Goal: Check status: Check status

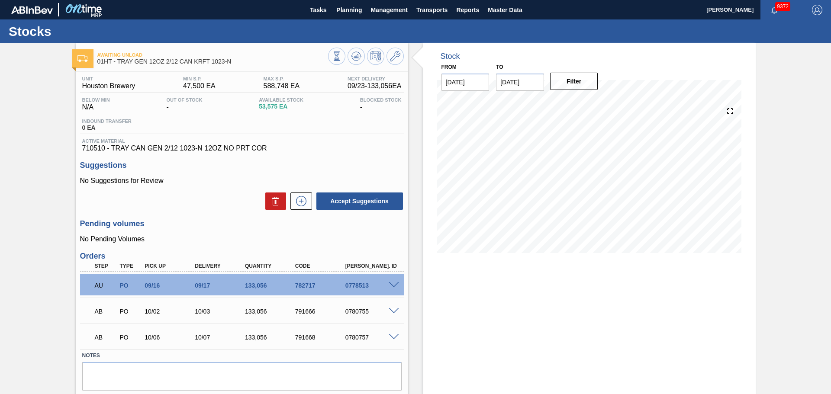
click at [194, 177] on p "No Suggestions for Review" at bounding box center [242, 181] width 324 height 8
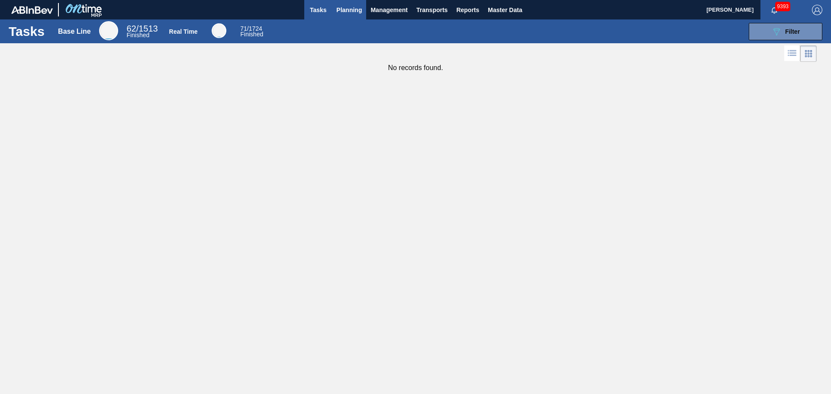
click at [352, 16] on button "Planning" at bounding box center [349, 9] width 34 height 19
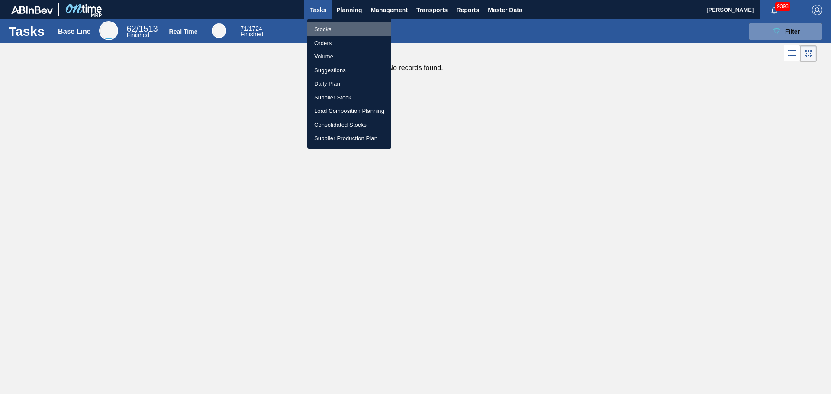
click at [322, 34] on li "Stocks" at bounding box center [349, 30] width 84 height 14
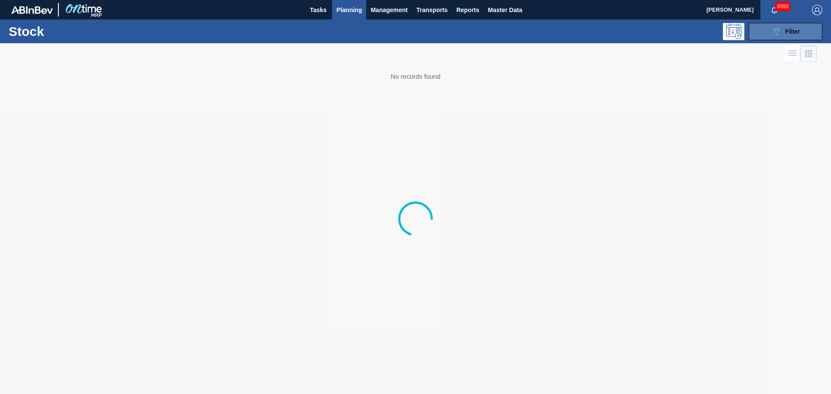
click at [804, 25] on button "089F7B8B-B2A5-4AFE-B5C0-19BA573D28AC Filter" at bounding box center [786, 31] width 74 height 17
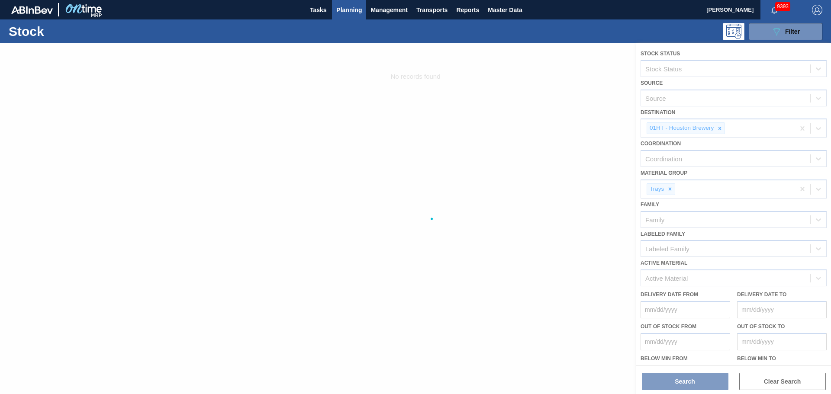
click at [719, 126] on div at bounding box center [415, 218] width 831 height 351
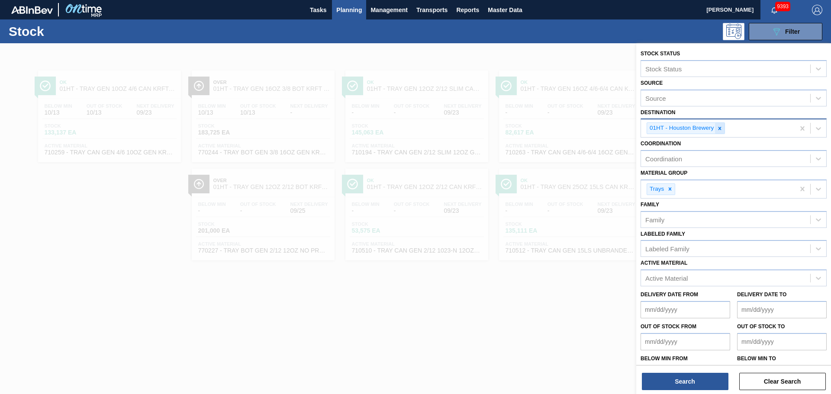
click at [719, 127] on icon at bounding box center [720, 129] width 6 height 6
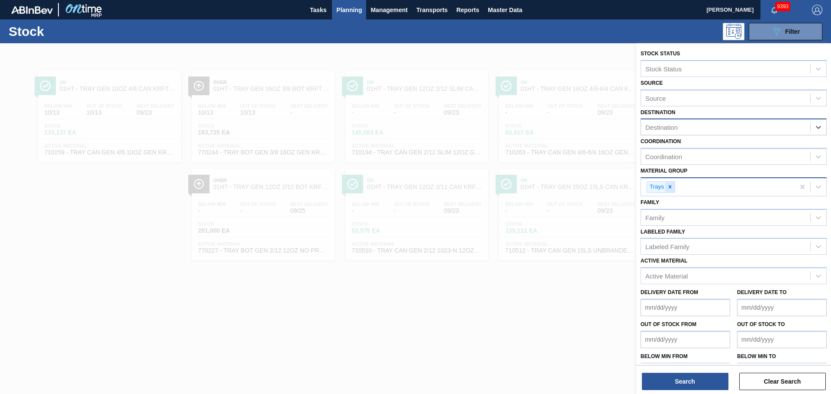
click at [673, 186] on icon at bounding box center [670, 187] width 6 height 6
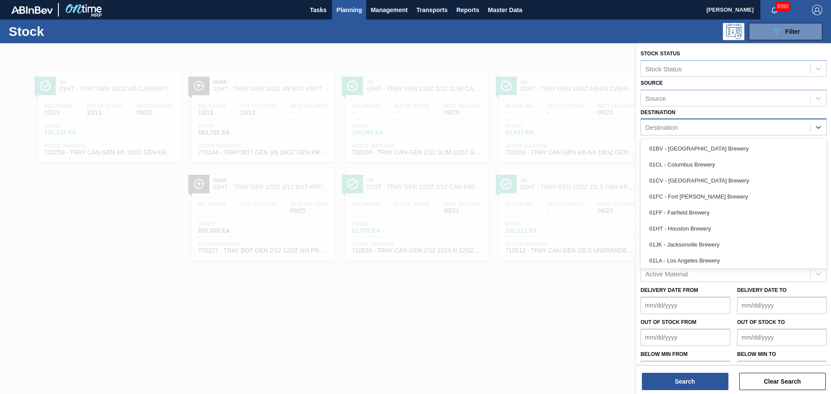
click at [678, 120] on div "Destination" at bounding box center [734, 127] width 186 height 17
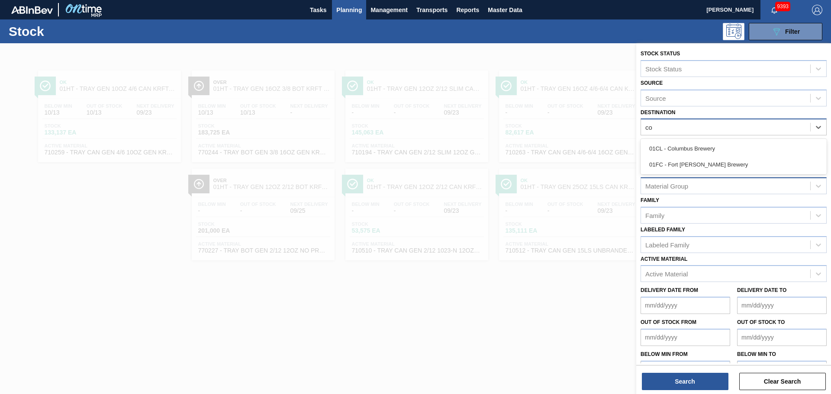
type input "col"
click at [698, 150] on div "01CL - Columbus Brewery" at bounding box center [734, 149] width 186 height 16
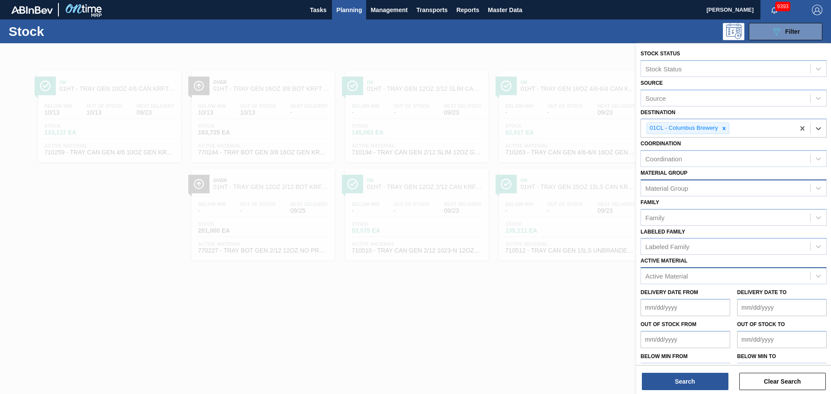
click at [680, 277] on div "Active Material" at bounding box center [666, 276] width 42 height 7
paste Material "620837"
type Material "620837"
click at [680, 300] on div "620837 - LID SIL 202 10-ST SEALED 082 0523 RED DI" at bounding box center [734, 298] width 186 height 16
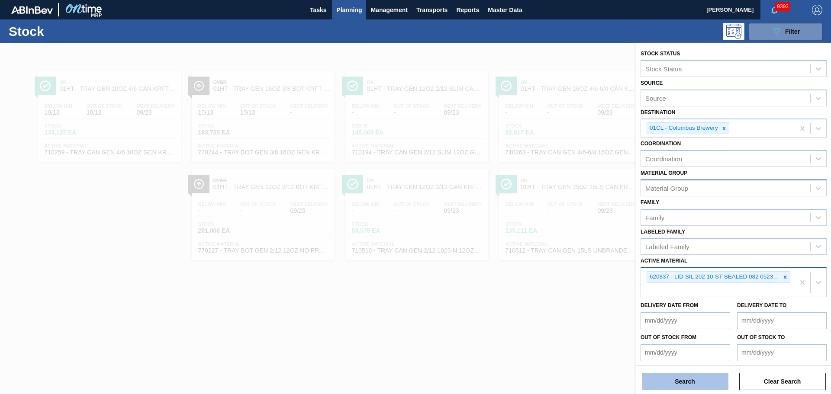
click at [690, 385] on button "Search" at bounding box center [685, 381] width 87 height 17
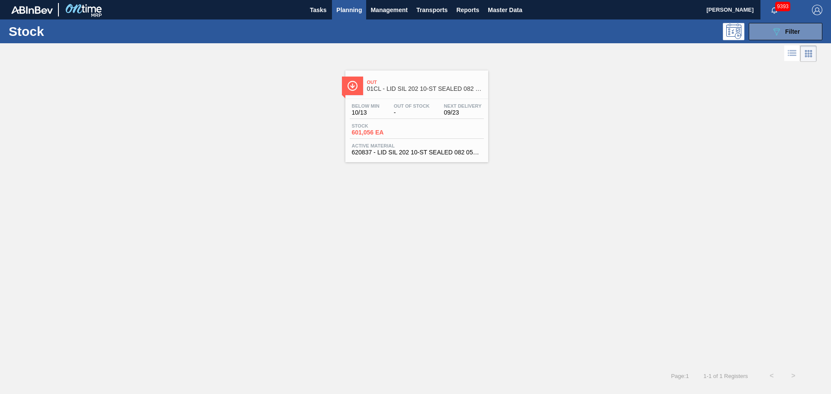
click at [374, 84] on span "Out" at bounding box center [425, 82] width 117 height 5
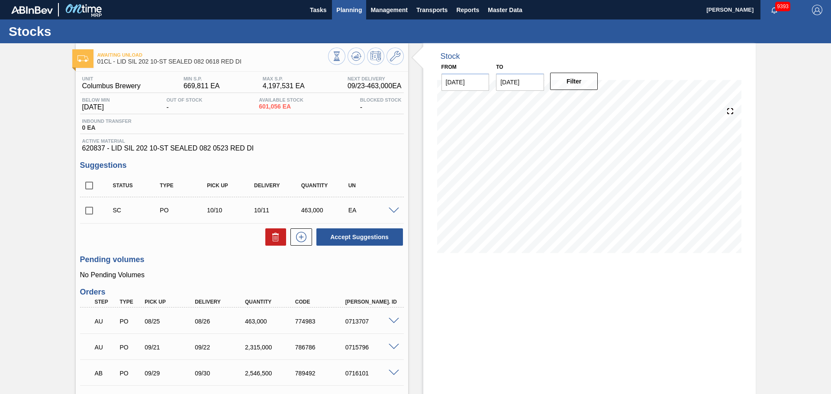
click at [360, 15] on span "Planning" at bounding box center [349, 10] width 26 height 10
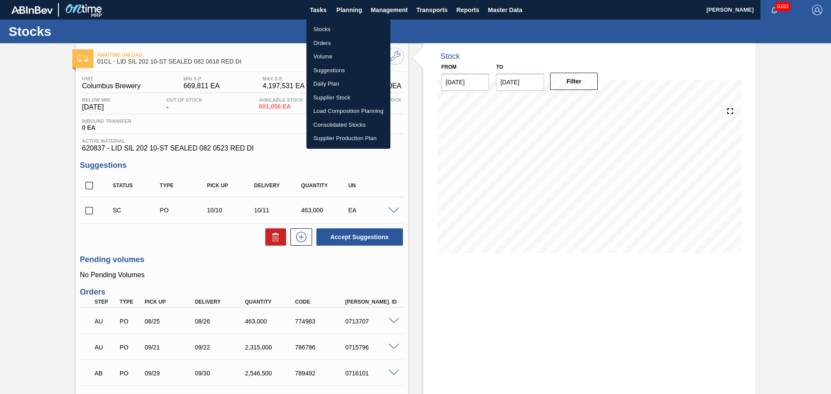
click at [323, 27] on li "Stocks" at bounding box center [348, 30] width 84 height 14
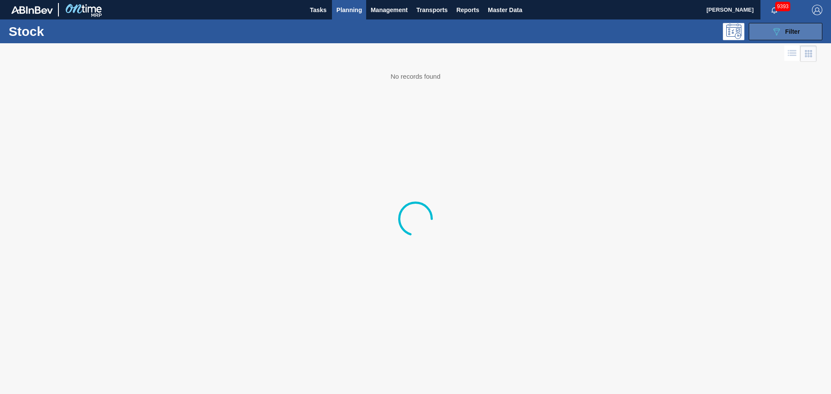
click at [774, 38] on button "089F7B8B-B2A5-4AFE-B5C0-19BA573D28AC Filter" at bounding box center [786, 31] width 74 height 17
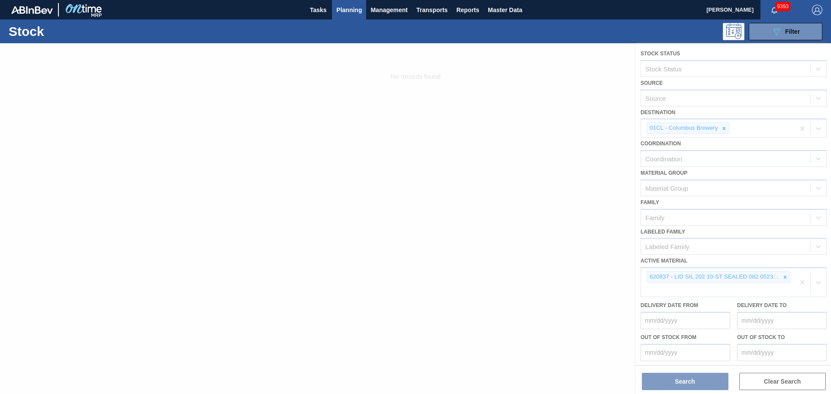
click at [782, 275] on div at bounding box center [415, 218] width 831 height 351
click at [786, 279] on div at bounding box center [415, 218] width 831 height 351
click at [784, 279] on div at bounding box center [415, 218] width 831 height 351
click at [782, 280] on div at bounding box center [415, 218] width 831 height 351
click at [781, 277] on div at bounding box center [415, 218] width 831 height 351
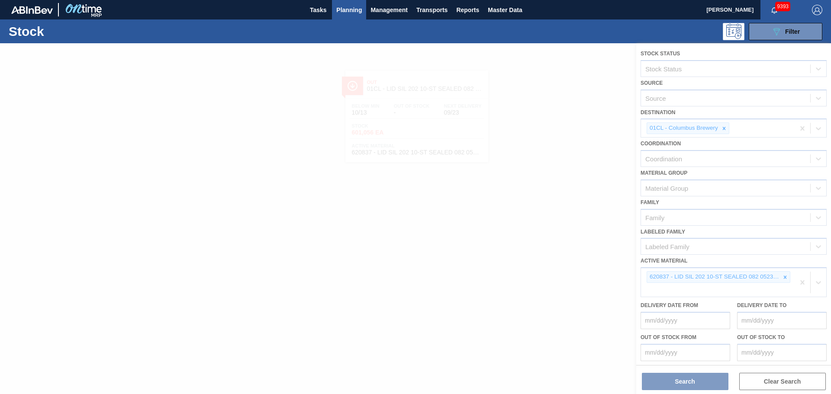
click at [783, 277] on div at bounding box center [415, 218] width 831 height 351
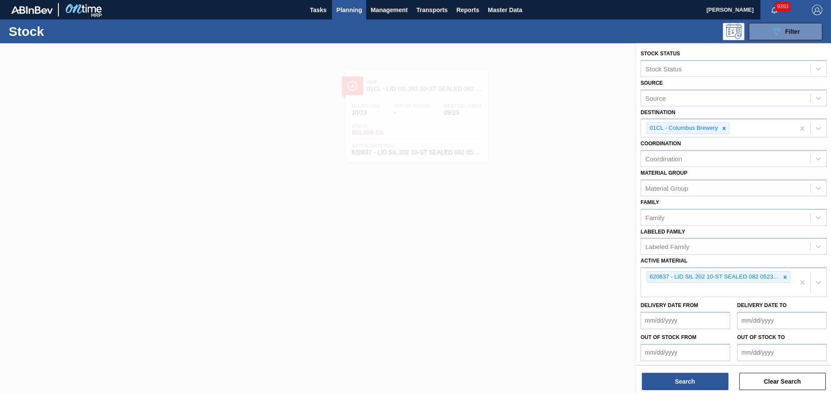
click at [783, 277] on icon at bounding box center [785, 277] width 6 height 6
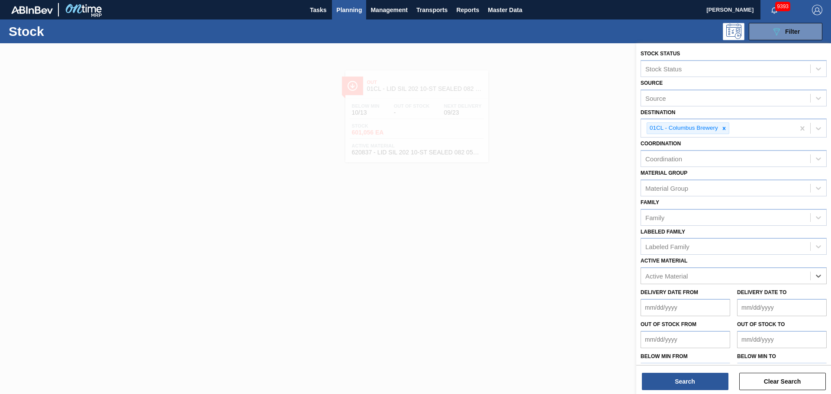
paste Material "390422"
type Material "390422"
click at [682, 303] on div "390422 - SFILM GEN 1732-E CLEA 2MM 1021 267 ABIST" at bounding box center [734, 298] width 186 height 16
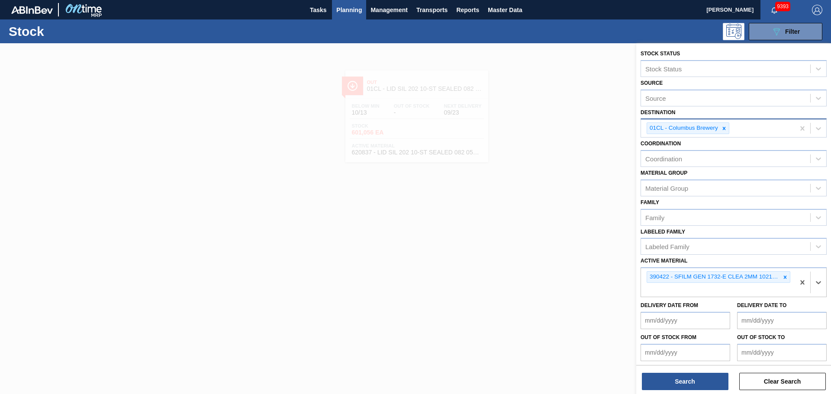
click at [730, 125] on div "01CL - Columbus Brewery" at bounding box center [718, 128] width 154 height 18
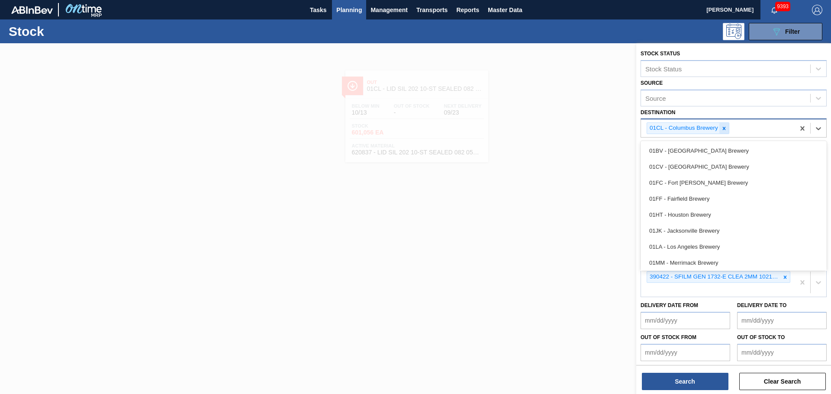
click at [725, 128] on icon at bounding box center [724, 129] width 6 height 6
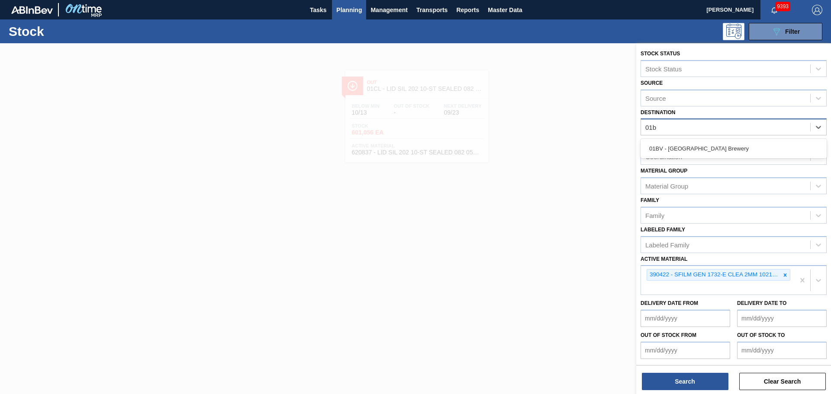
type input "01bv"
click at [689, 151] on div "01BV - Baldwinsville Brewery" at bounding box center [734, 149] width 186 height 16
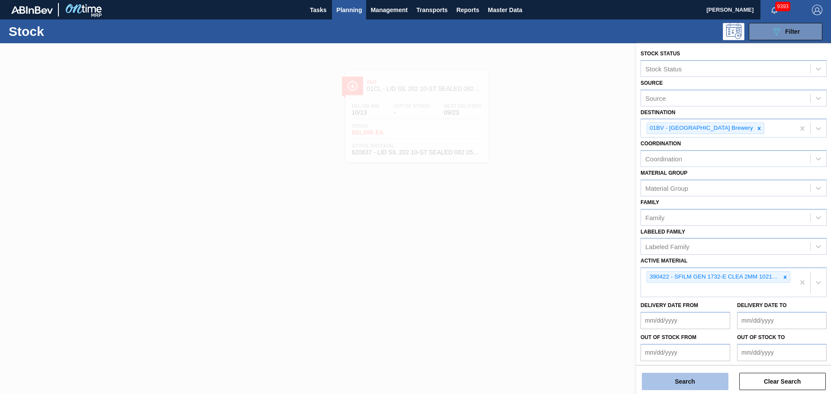
click at [694, 385] on button "Search" at bounding box center [685, 381] width 87 height 17
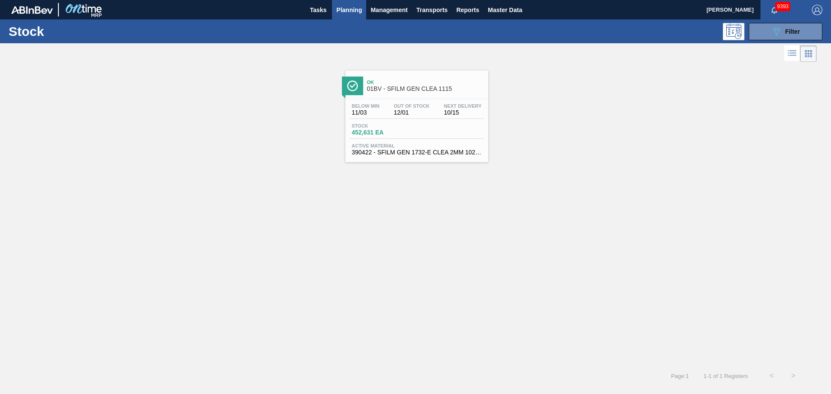
click at [399, 83] on span "Ok" at bounding box center [425, 82] width 117 height 5
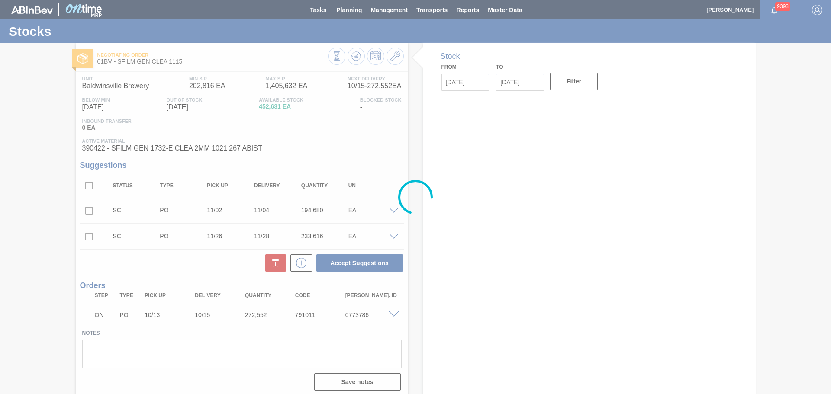
click at [518, 176] on div at bounding box center [415, 197] width 831 height 394
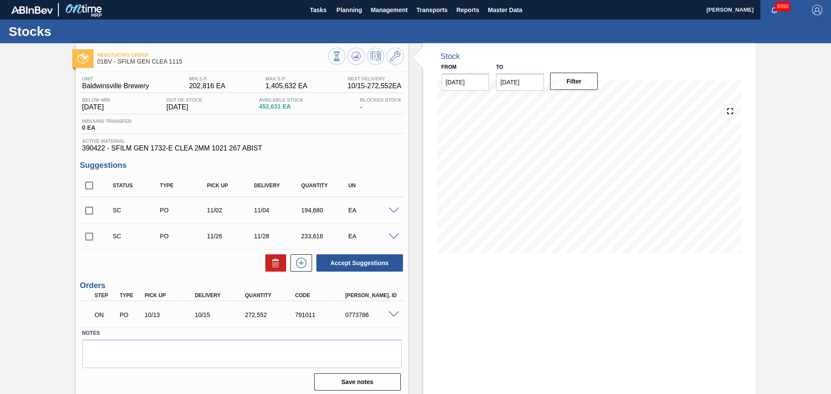
click at [533, 84] on input "[DATE]" at bounding box center [520, 82] width 48 height 17
click at [532, 84] on input "[DATE]" at bounding box center [520, 82] width 48 height 17
click at [591, 103] on button "Next Month" at bounding box center [593, 103] width 6 height 6
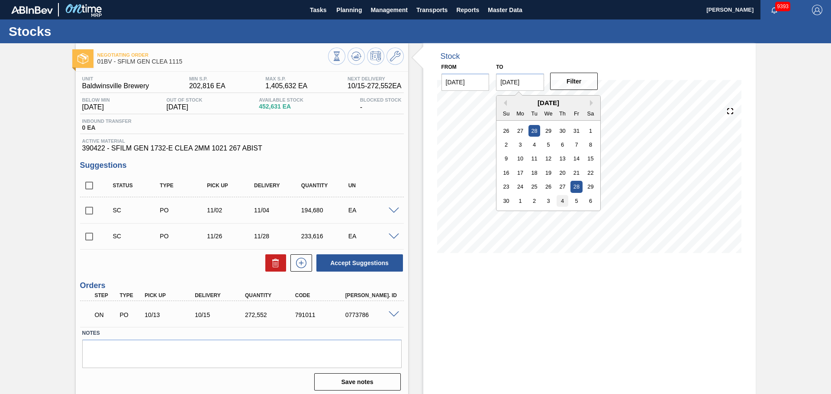
click at [564, 200] on div "4" at bounding box center [563, 201] width 12 height 12
type input "12/04/2025"
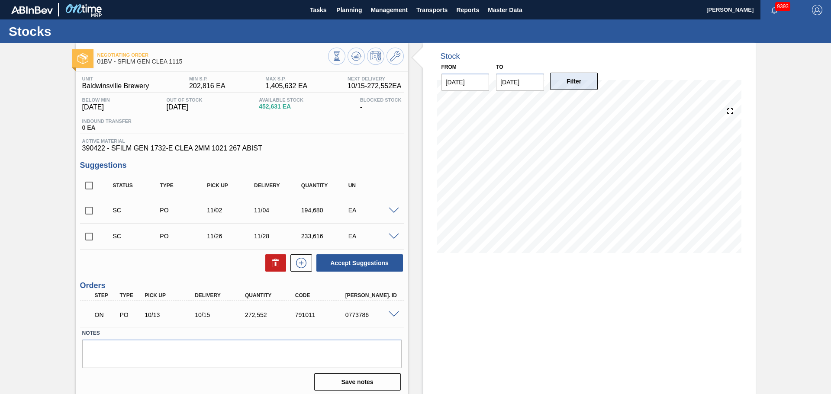
click at [570, 84] on button "Filter" at bounding box center [574, 81] width 48 height 17
click at [394, 314] on span at bounding box center [394, 315] width 10 height 6
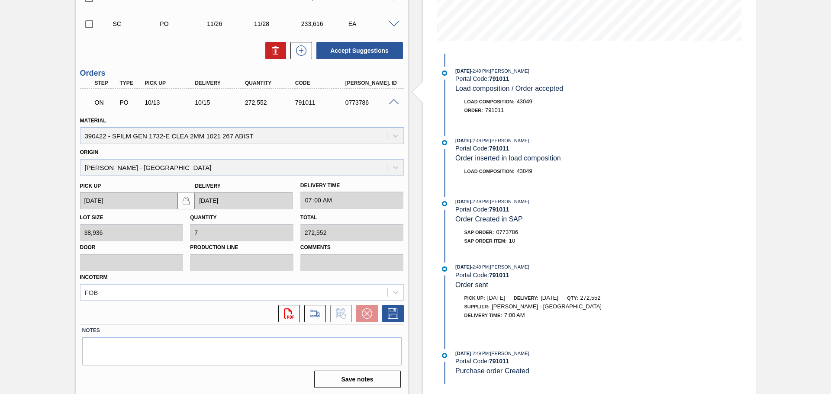
scroll to position [214, 0]
